Goal: Browse casually

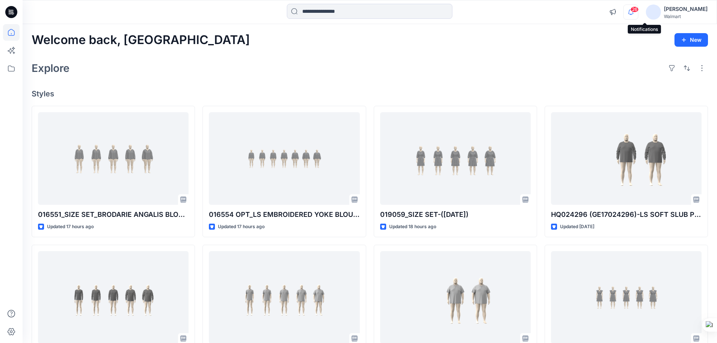
click at [638, 11] on icon "button" at bounding box center [631, 12] width 14 height 15
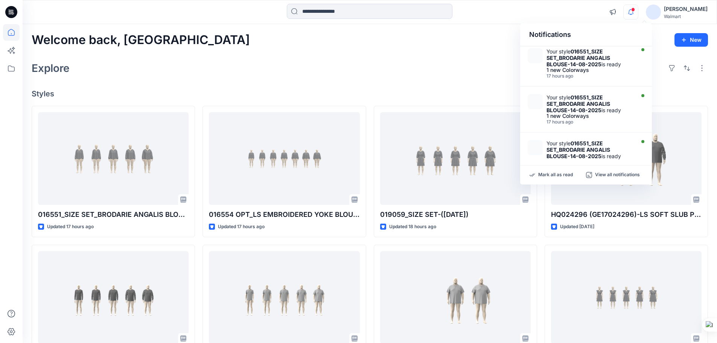
scroll to position [188, 0]
click at [547, 170] on div "Mark all as read View all notifications" at bounding box center [586, 175] width 132 height 19
click at [545, 178] on div "Mark all as read View all notifications" at bounding box center [586, 175] width 132 height 19
click at [547, 175] on p "Mark all as read" at bounding box center [555, 175] width 35 height 7
click at [557, 176] on p "Mark all as read" at bounding box center [555, 175] width 35 height 7
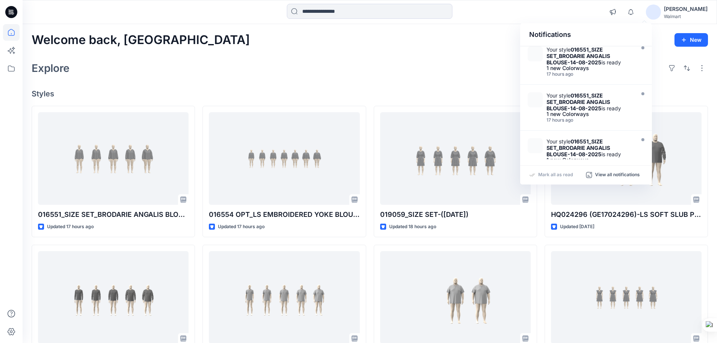
click at [385, 78] on div "Welcome back, Rahul New Explore Styles 016551_SIZE SET_BRODARIE ANGALIS BLOUSE-…" at bounding box center [370, 287] width 694 height 527
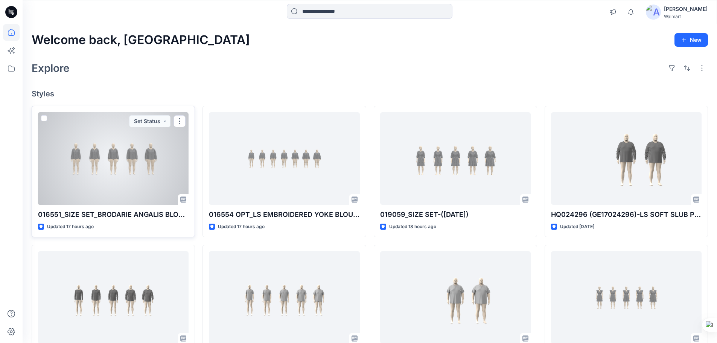
click at [98, 179] on div at bounding box center [113, 158] width 151 height 93
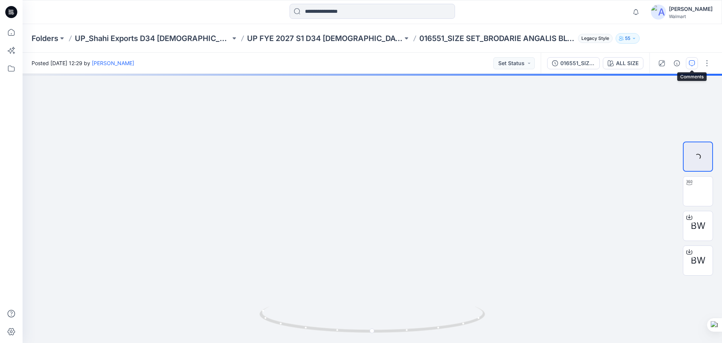
click at [688, 64] on button "button" at bounding box center [692, 63] width 12 height 12
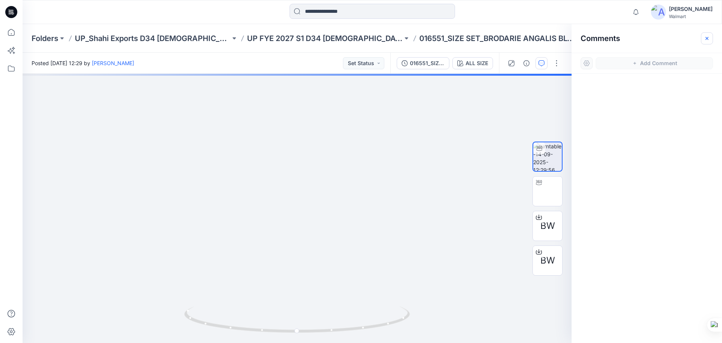
click at [706, 40] on icon "button" at bounding box center [707, 38] width 6 height 6
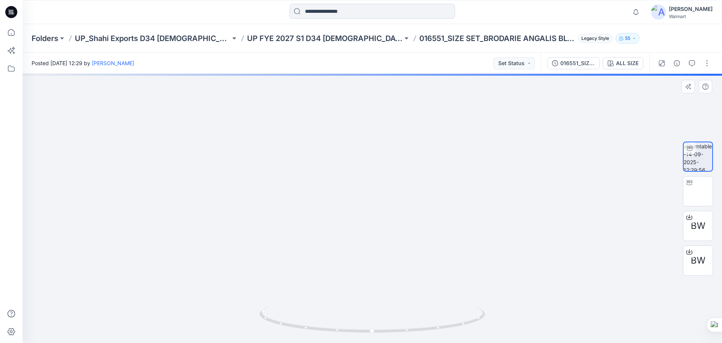
drag, startPoint x: 376, startPoint y: 204, endPoint x: 387, endPoint y: 199, distance: 11.8
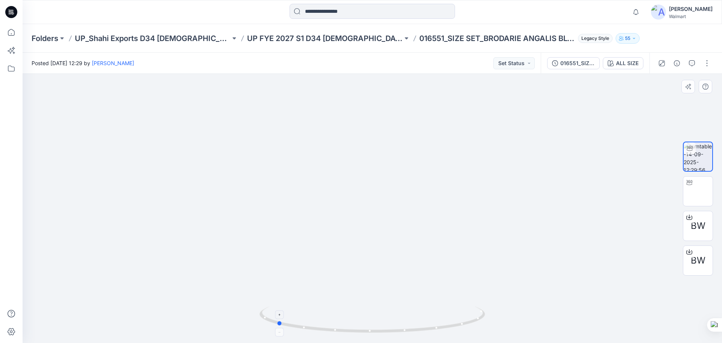
drag, startPoint x: 431, startPoint y: 330, endPoint x: 325, endPoint y: 317, distance: 106.9
click at [327, 319] on icon at bounding box center [374, 320] width 228 height 28
click at [12, 10] on icon at bounding box center [12, 10] width 4 height 0
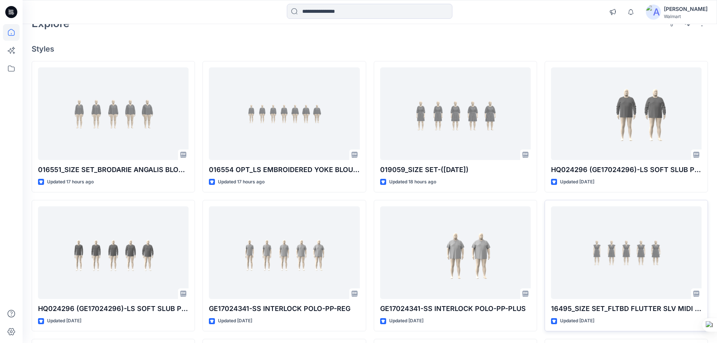
scroll to position [38, 0]
